Goal: Task Accomplishment & Management: Manage account settings

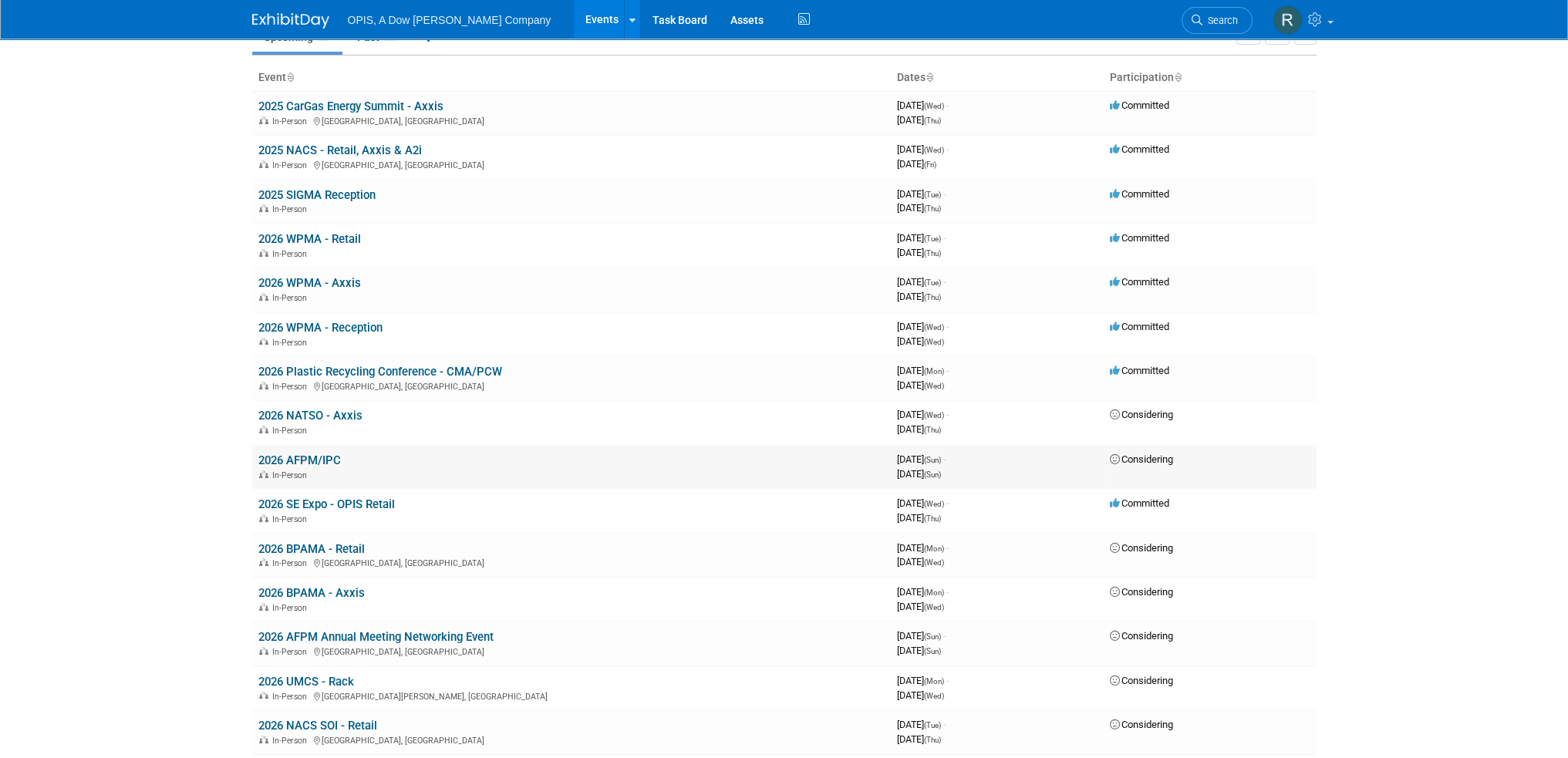
scroll to position [77, 0]
click at [317, 631] on link "2026 AFPM Annual Meeting Networking Event" at bounding box center [376, 636] width 235 height 13
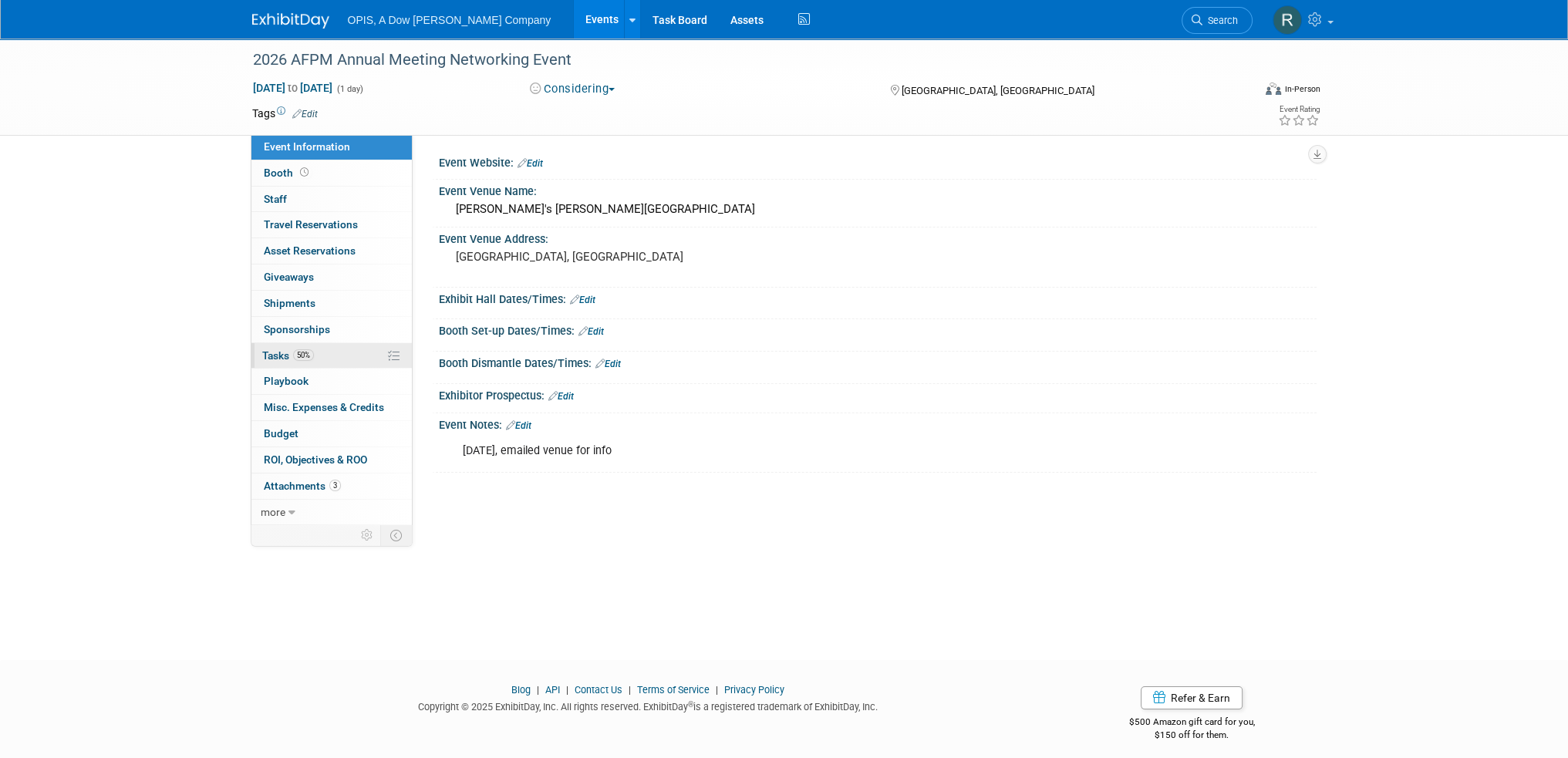
click at [276, 353] on span "Tasks 50%" at bounding box center [288, 355] width 52 height 13
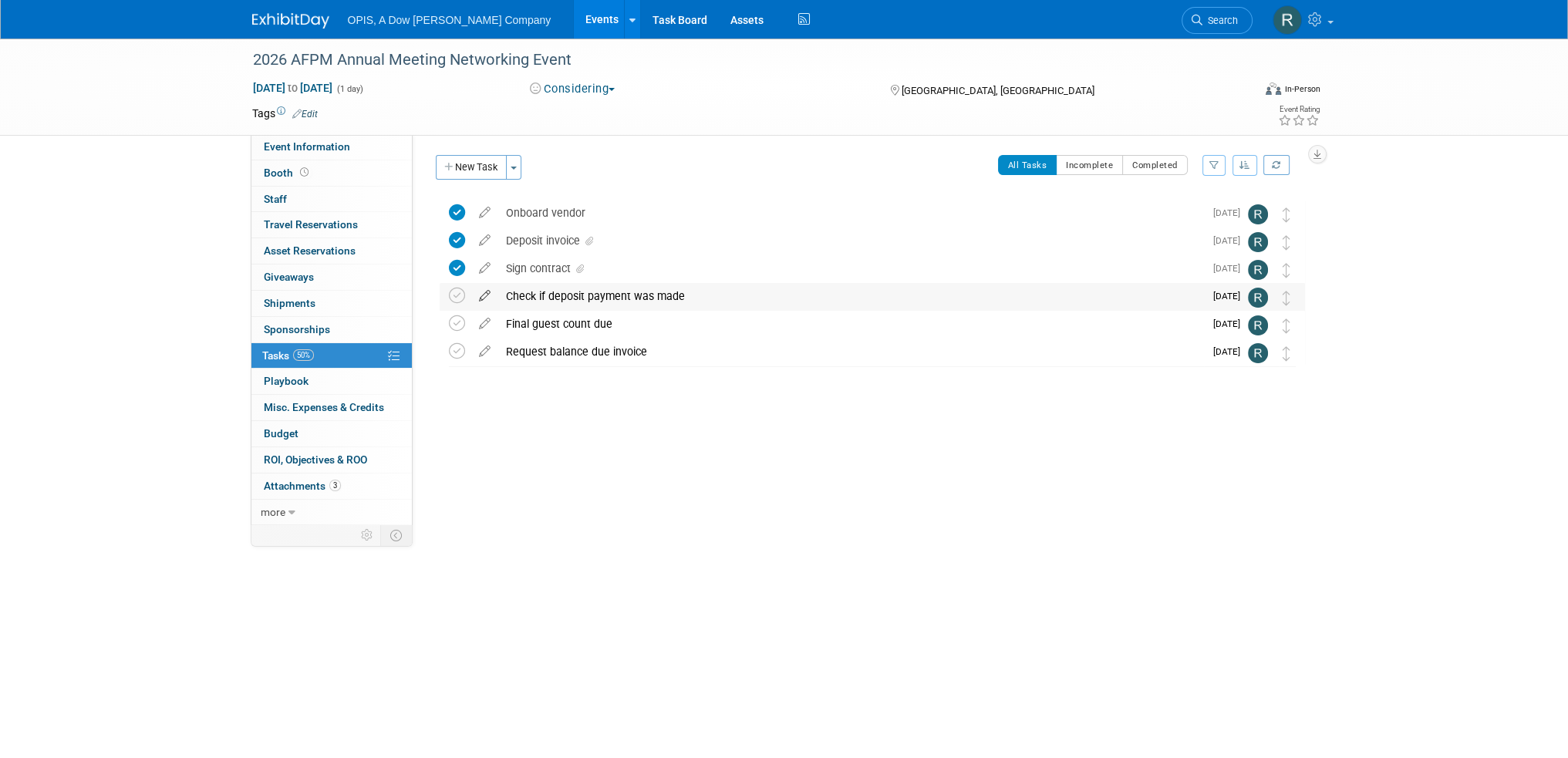
click at [481, 299] on icon at bounding box center [485, 293] width 27 height 19
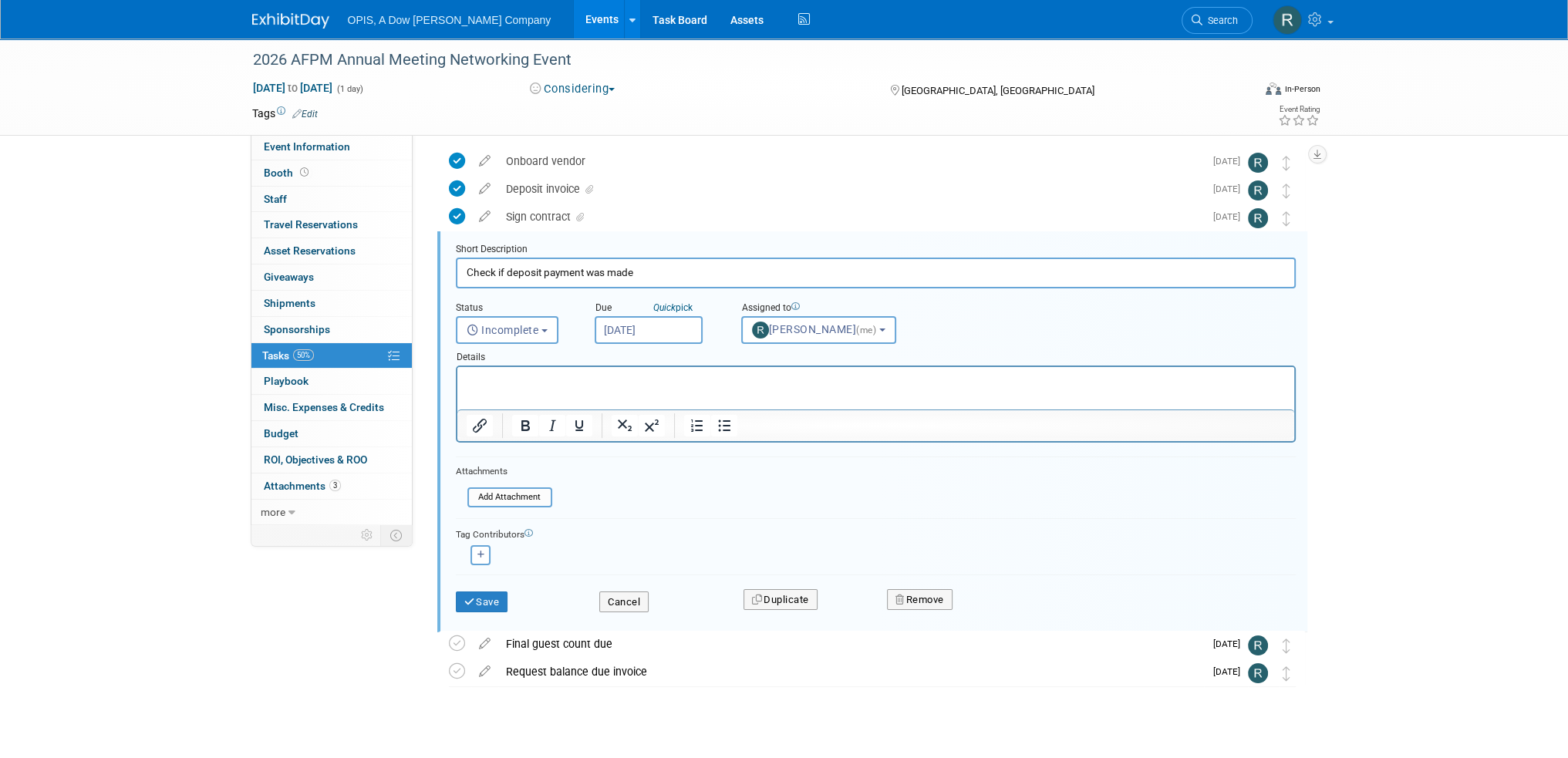
scroll to position [57, 0]
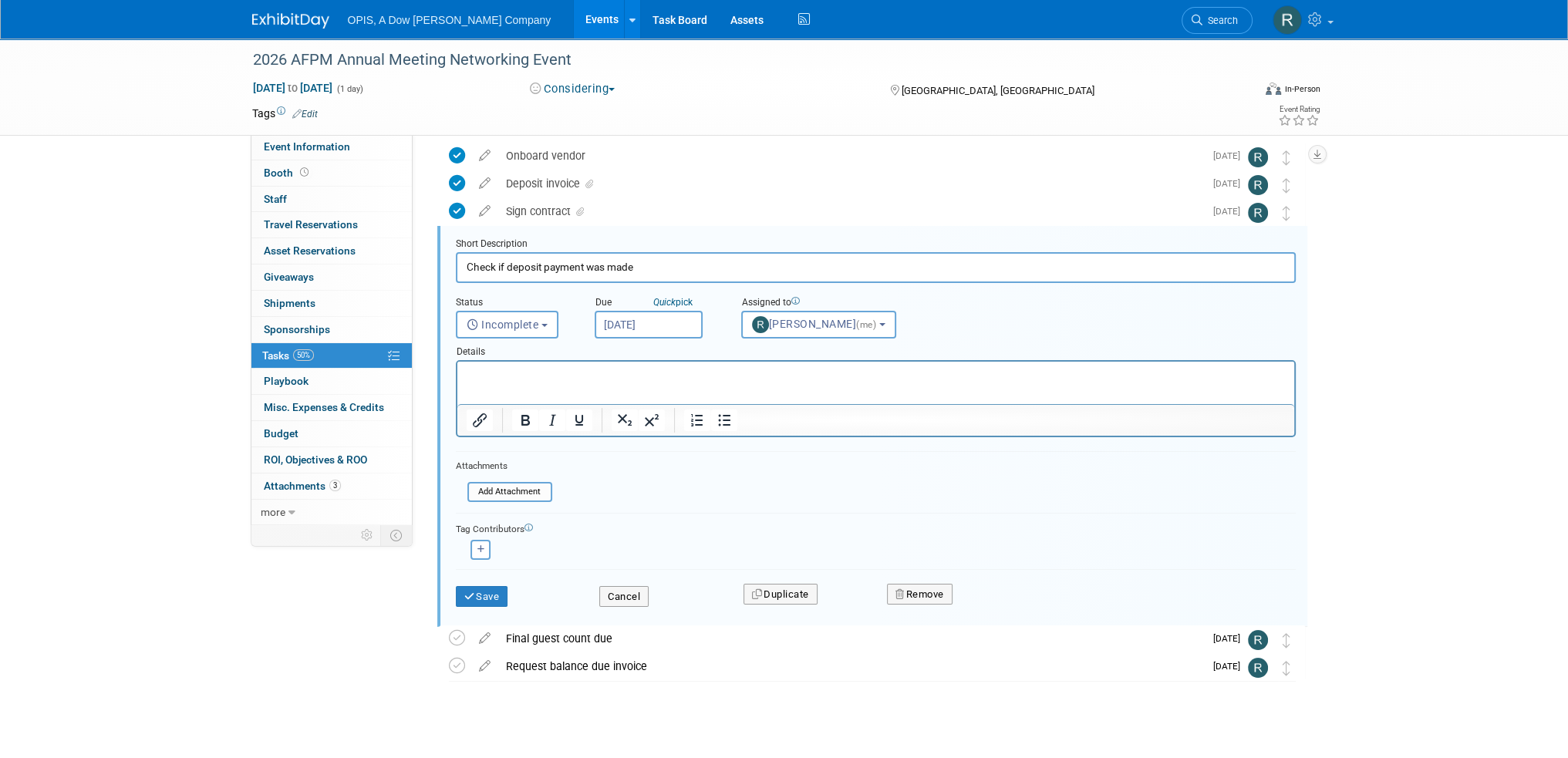
click at [543, 382] on html at bounding box center [875, 372] width 837 height 21
click at [624, 586] on button "Cancel" at bounding box center [624, 596] width 49 height 21
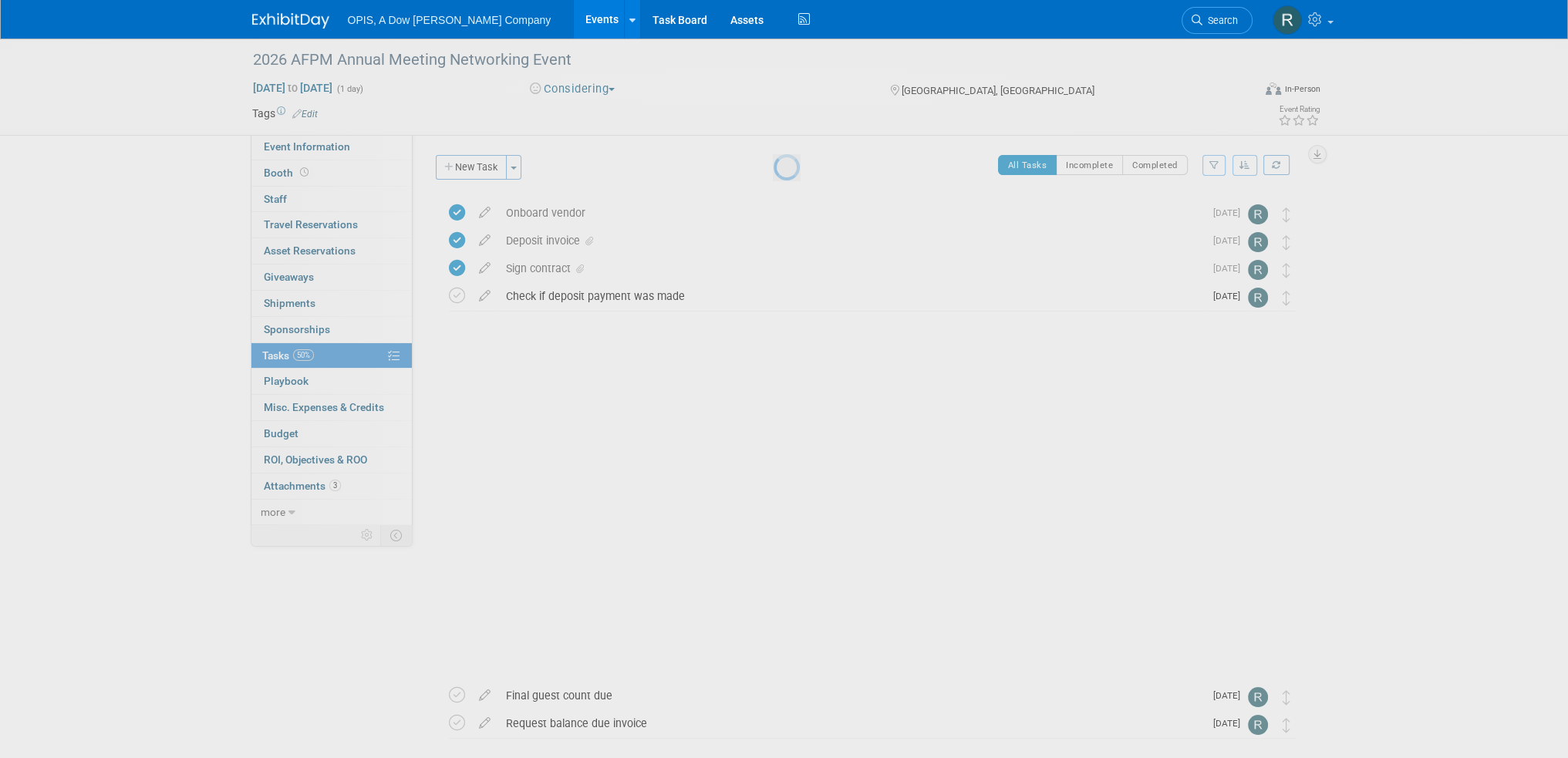
scroll to position [0, 0]
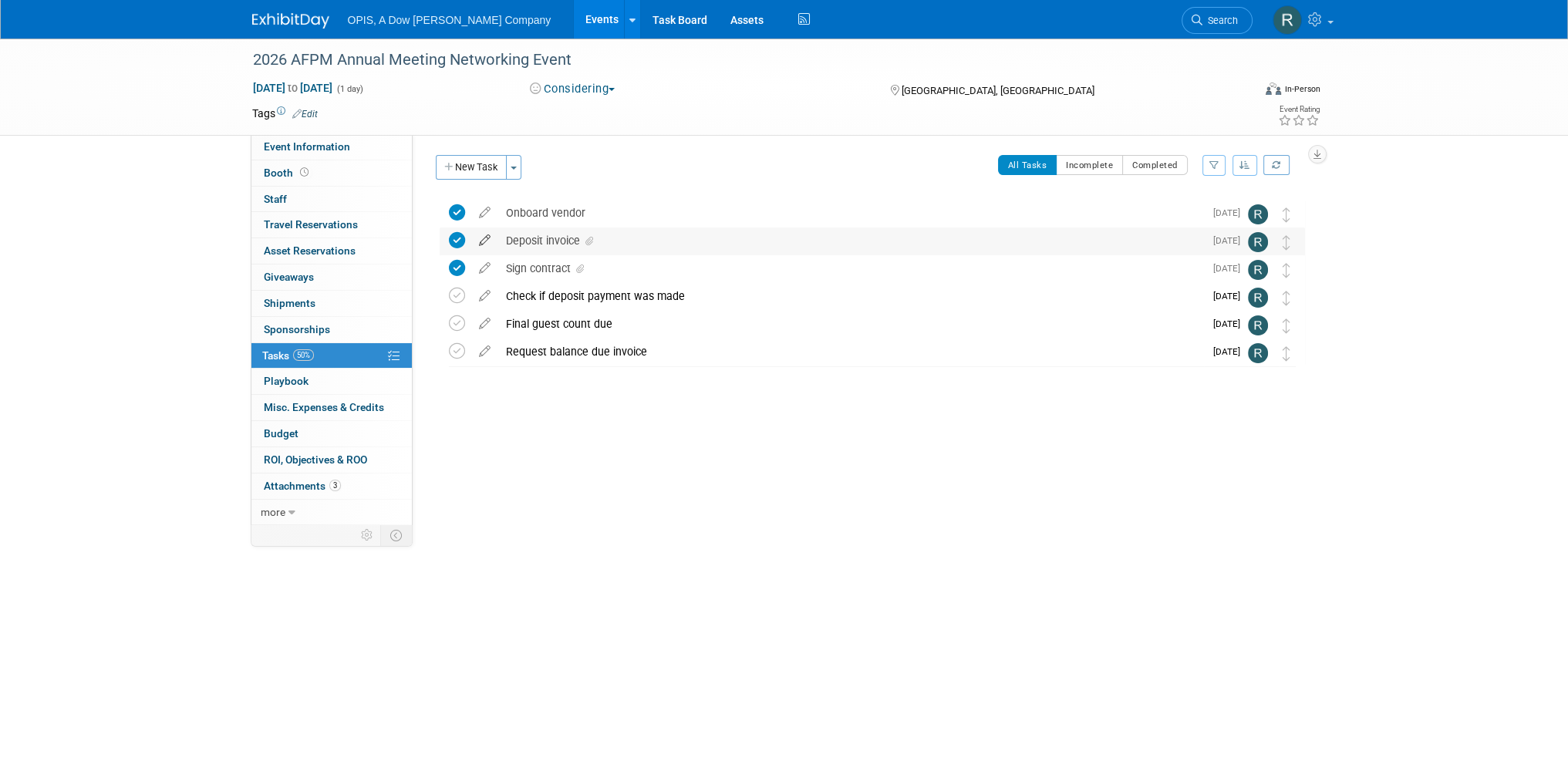
click at [481, 243] on icon at bounding box center [485, 237] width 27 height 19
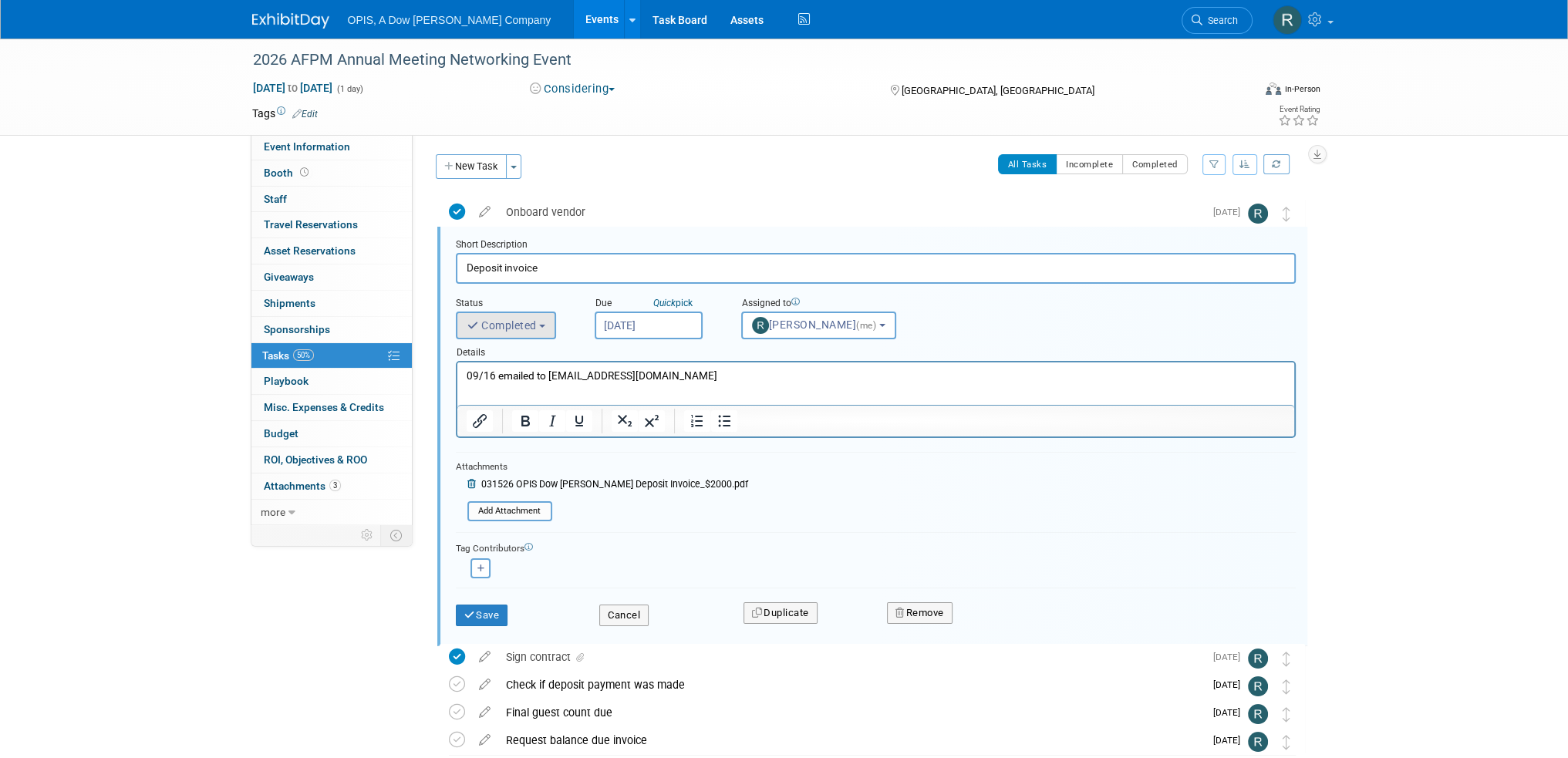
scroll to position [2, 0]
click at [678, 374] on p "09/16 emailed to [EMAIL_ADDRESS][DOMAIN_NAME]" at bounding box center [875, 375] width 819 height 14
click at [504, 614] on button "Save" at bounding box center [482, 614] width 52 height 21
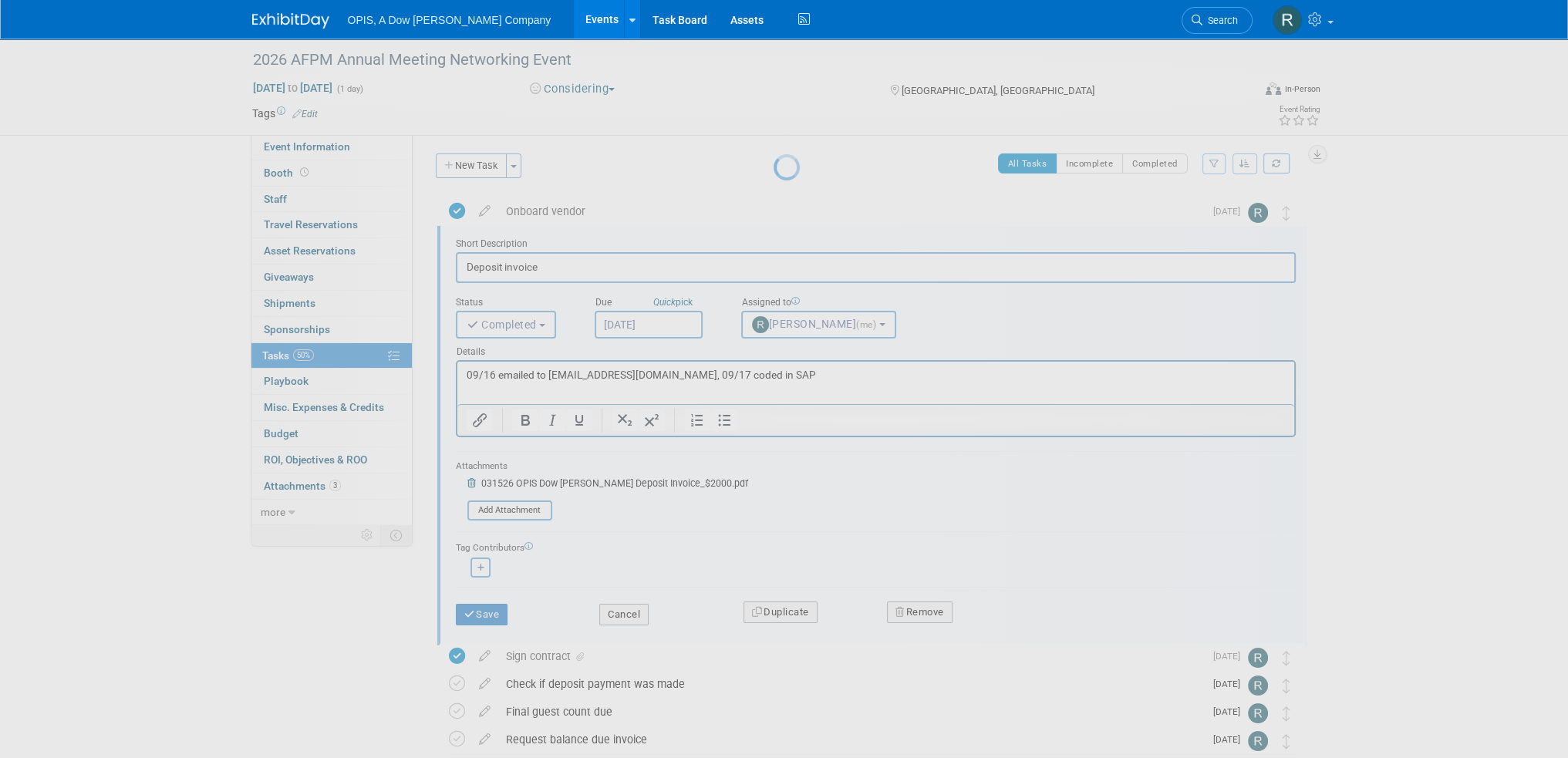
scroll to position [0, 0]
